Goal: Navigation & Orientation: Find specific page/section

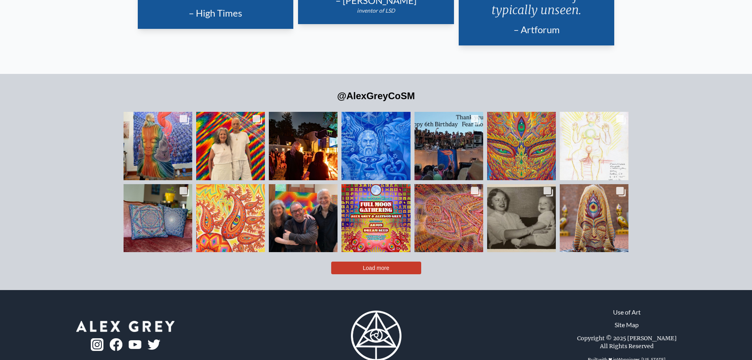
scroll to position [1959, 0]
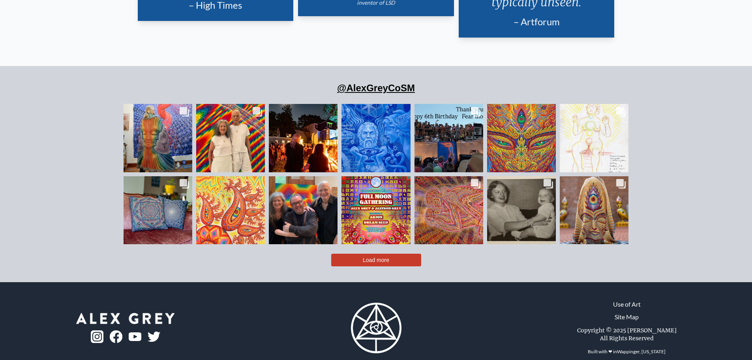
click at [398, 83] on link "@AlexGreyCoSM" at bounding box center [376, 88] width 78 height 11
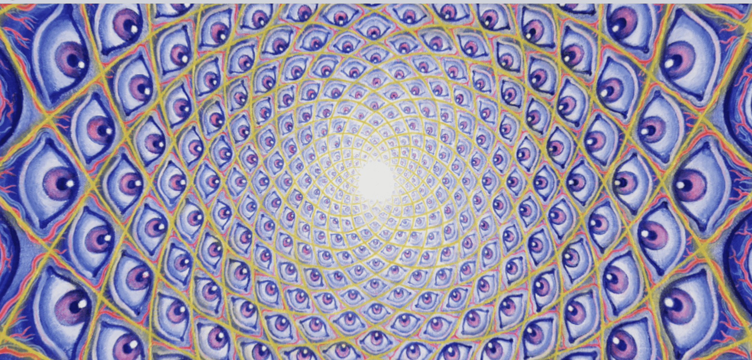
scroll to position [0, 0]
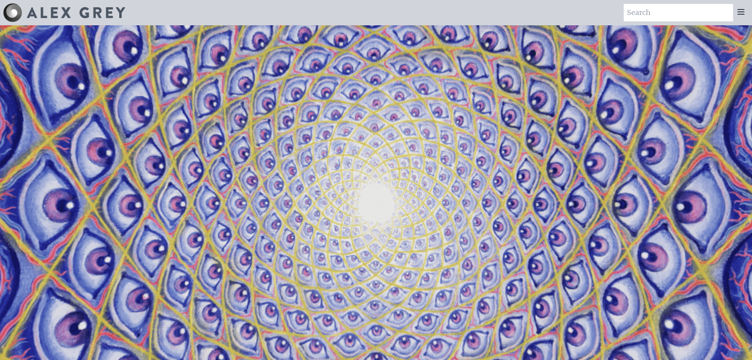
click at [46, 15] on img at bounding box center [76, 12] width 98 height 11
click at [8, 14] on img at bounding box center [12, 12] width 19 height 19
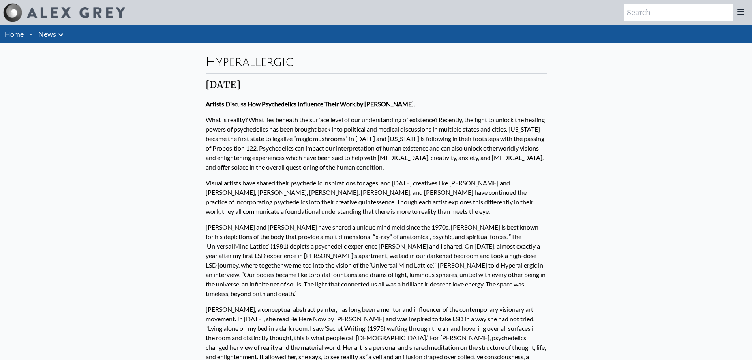
click at [40, 31] on link "News" at bounding box center [47, 33] width 18 height 11
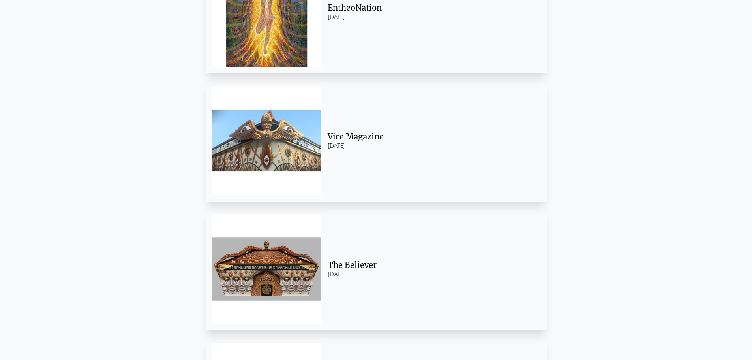
scroll to position [3278, 0]
